Goal: Task Accomplishment & Management: Complete application form

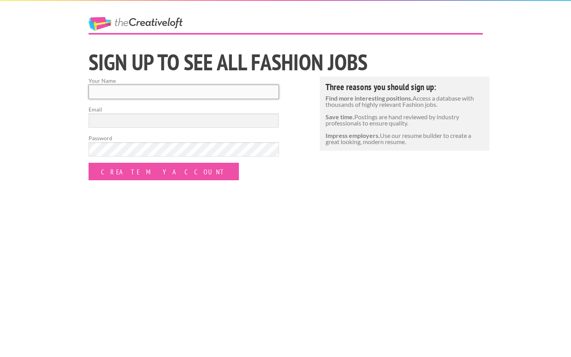
click at [208, 90] on input "Your Name" at bounding box center [184, 92] width 190 height 14
type input "[PERSON_NAME]"
click at [157, 123] on input "Email" at bounding box center [184, 120] width 190 height 14
type input "[EMAIL_ADDRESS][DOMAIN_NAME]"
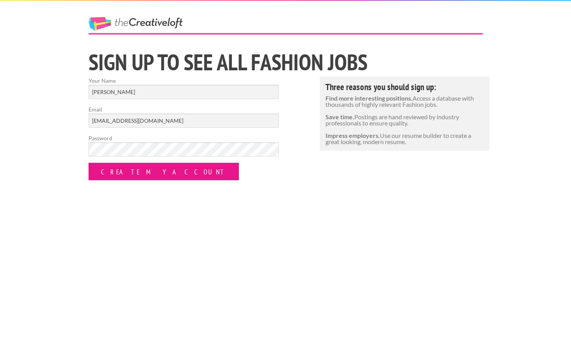
click at [97, 176] on input "Create my Account" at bounding box center [164, 171] width 150 height 17
